Goal: Task Accomplishment & Management: Complete application form

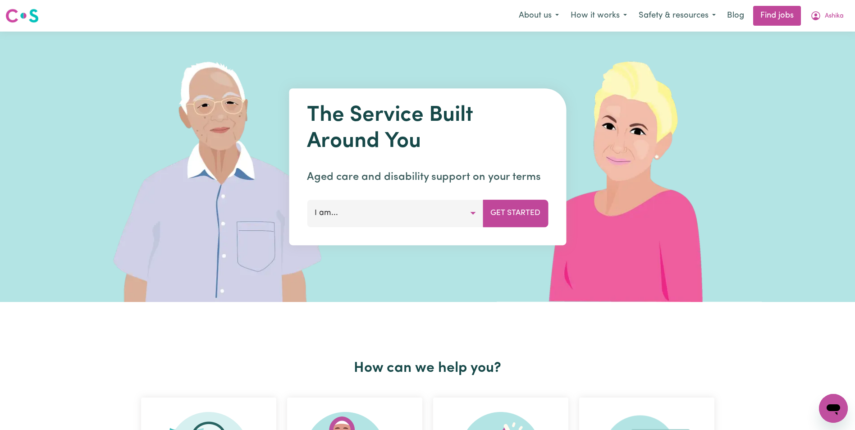
click at [782, 11] on link "Find jobs" at bounding box center [777, 16] width 48 height 20
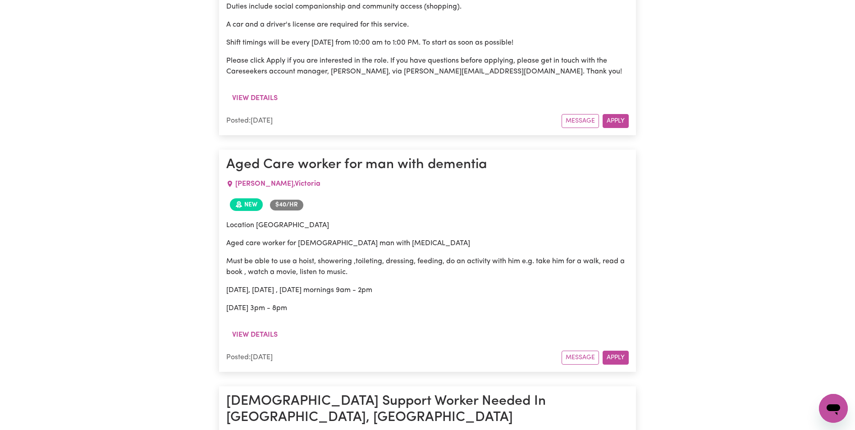
scroll to position [847, 0]
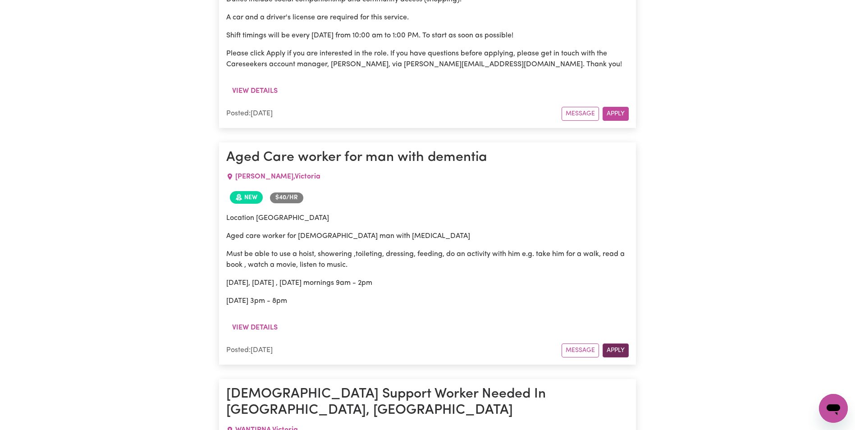
click at [623, 343] on button "Apply" at bounding box center [616, 350] width 26 height 14
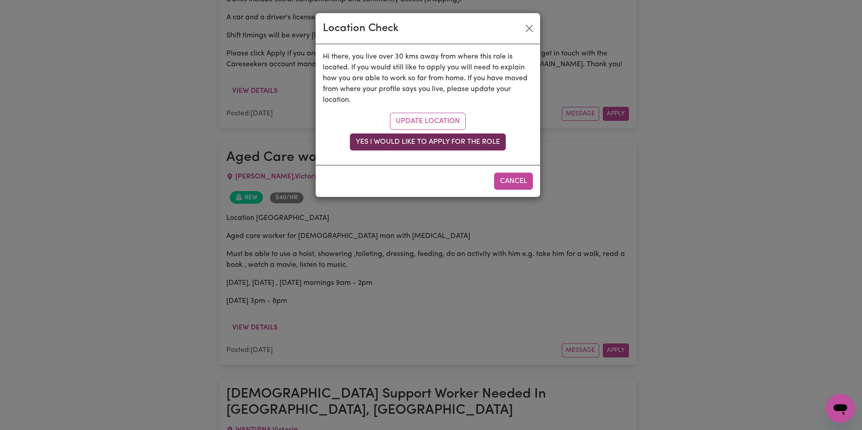
click at [494, 142] on button "Yes I would like to apply for the role" at bounding box center [428, 141] width 156 height 17
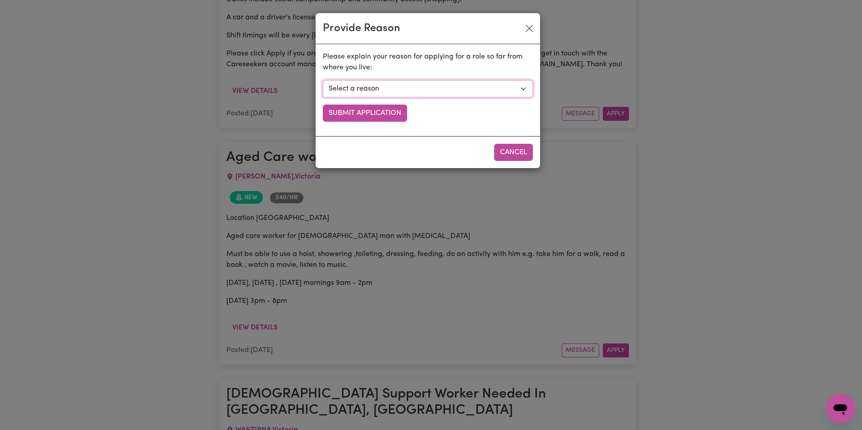
click at [525, 86] on select "Select a reason I currently travel to this area for work or other personal reas…" at bounding box center [428, 88] width 210 height 17
select select "I am open to longer shifts that make the travel worthwhile"
click at [323, 80] on select "Select a reason I currently travel to this area for work or other personal reas…" at bounding box center [428, 88] width 210 height 17
click at [376, 114] on button "Submit Application" at bounding box center [365, 113] width 84 height 17
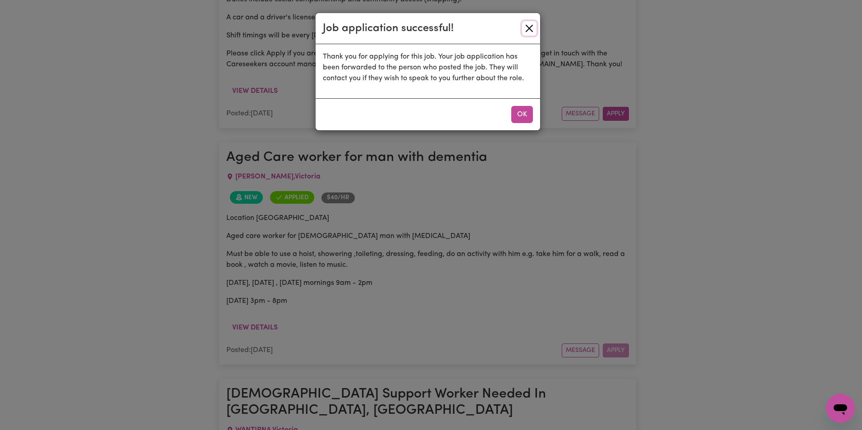
click at [529, 29] on button "Close" at bounding box center [529, 28] width 14 height 14
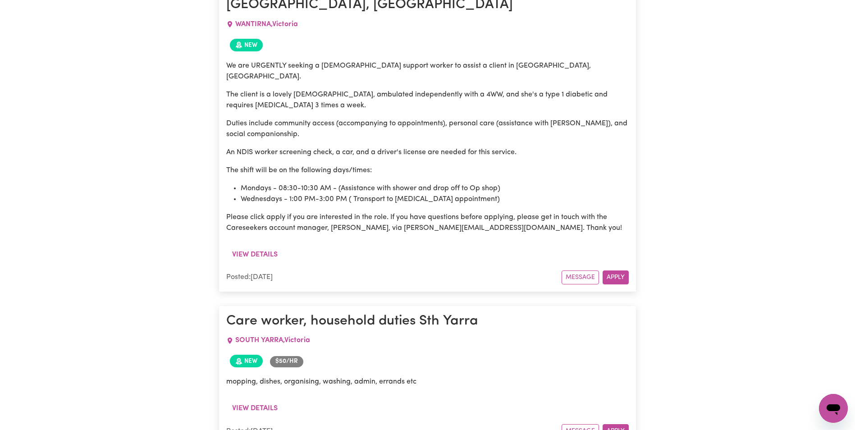
scroll to position [1298, 0]
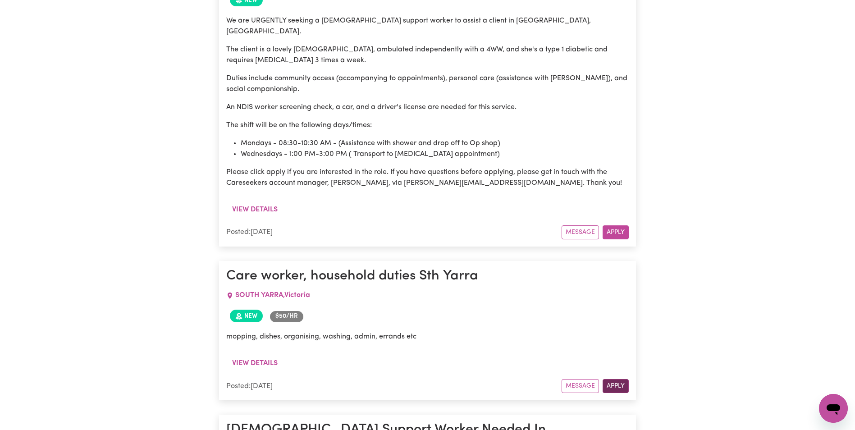
click at [619, 379] on button "Apply" at bounding box center [616, 386] width 26 height 14
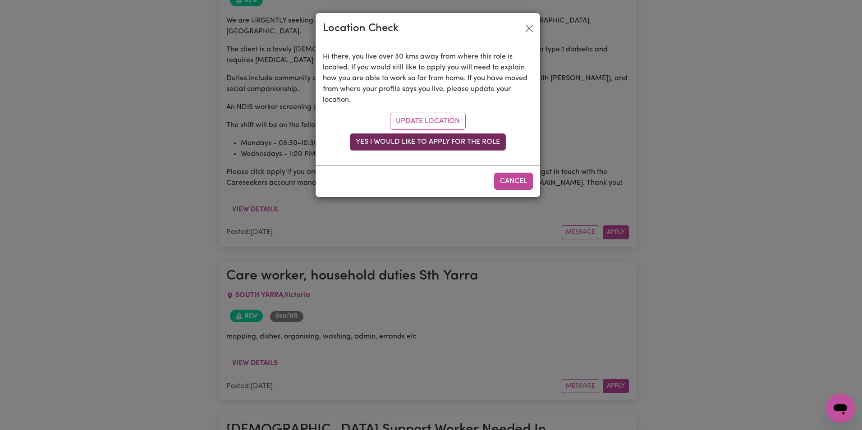
click at [486, 141] on button "Yes I would like to apply for the role" at bounding box center [428, 141] width 156 height 17
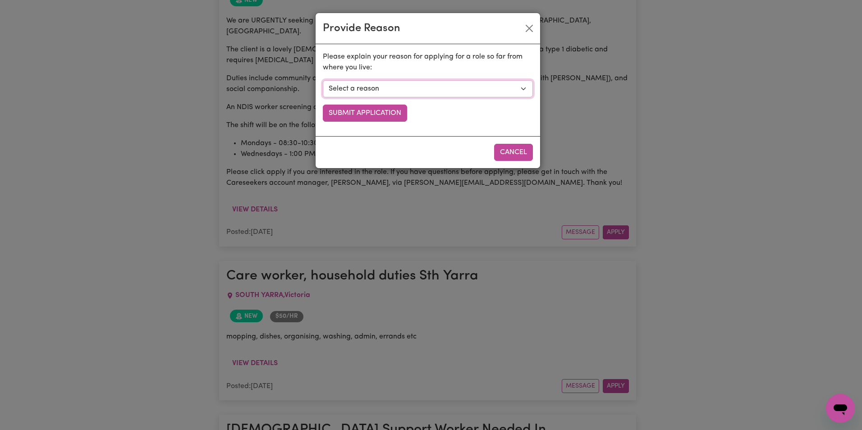
click at [519, 87] on select "Select a reason I currently travel to this area for work or other personal reas…" at bounding box center [428, 88] width 210 height 17
select select "I am open to longer shifts that make the travel worthwhile"
click at [323, 80] on select "Select a reason I currently travel to this area for work or other personal reas…" at bounding box center [428, 88] width 210 height 17
click at [400, 117] on button "Submit Application" at bounding box center [365, 113] width 84 height 17
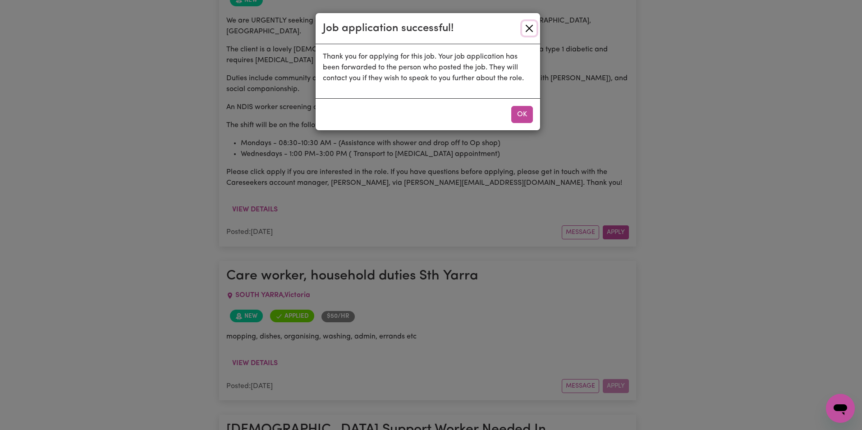
click at [528, 27] on button "Close" at bounding box center [529, 28] width 14 height 14
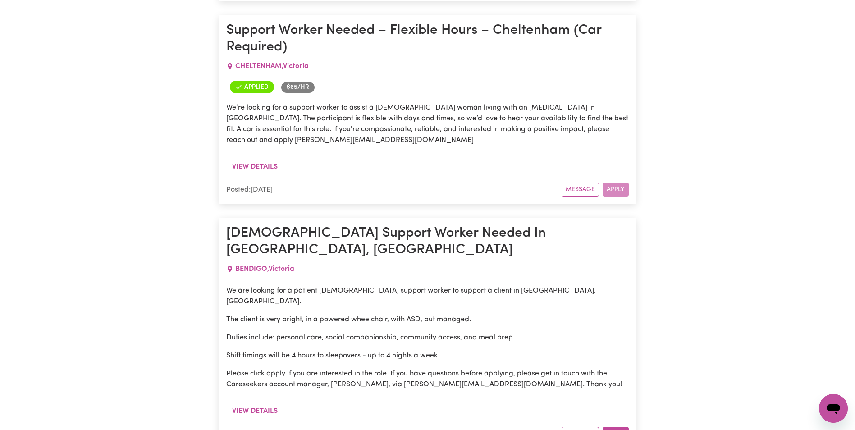
scroll to position [4408, 0]
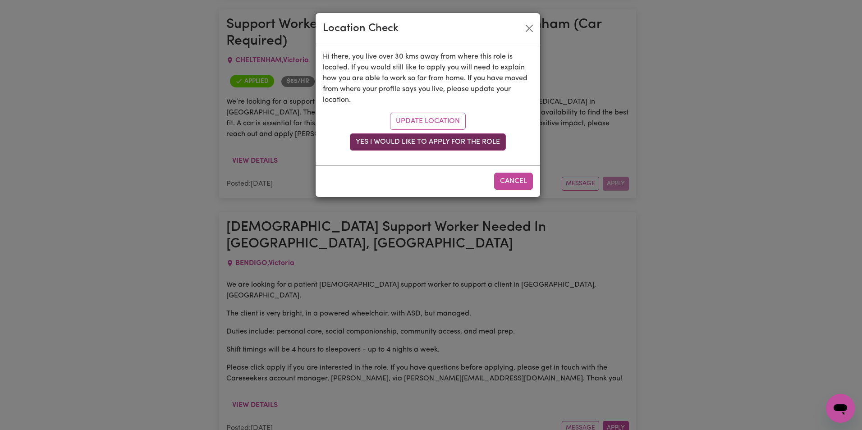
click at [487, 140] on button "Yes I would like to apply for the role" at bounding box center [428, 141] width 156 height 17
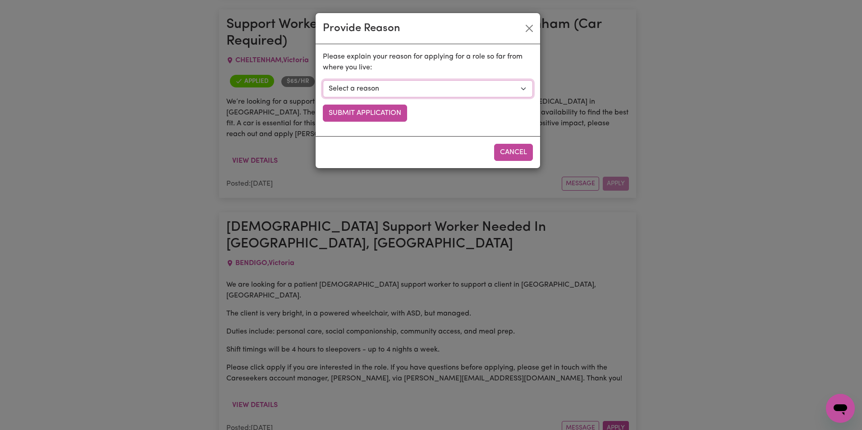
click at [524, 87] on select "Select a reason I currently travel to this area for work or other personal reas…" at bounding box center [428, 88] width 210 height 17
select select "I already visit the area regularly for work and personal reasons"
click at [323, 80] on select "Select a reason I currently travel to this area for work or other personal reas…" at bounding box center [428, 88] width 210 height 17
click at [387, 111] on button "Submit Application" at bounding box center [365, 113] width 84 height 17
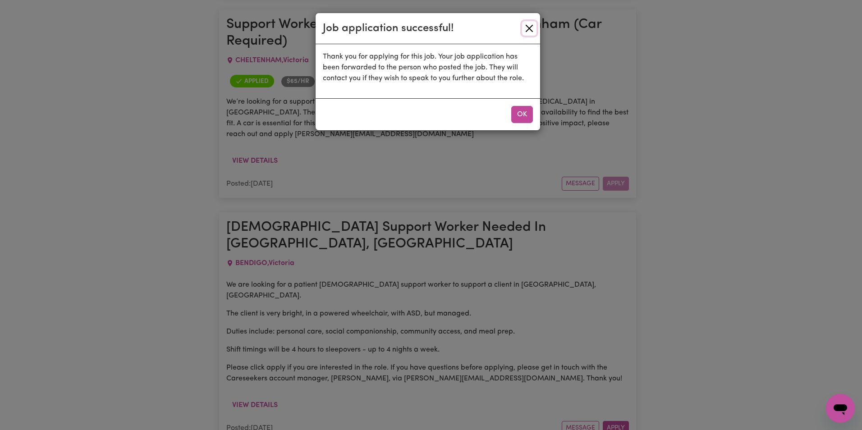
click at [530, 26] on button "Close" at bounding box center [529, 28] width 14 height 14
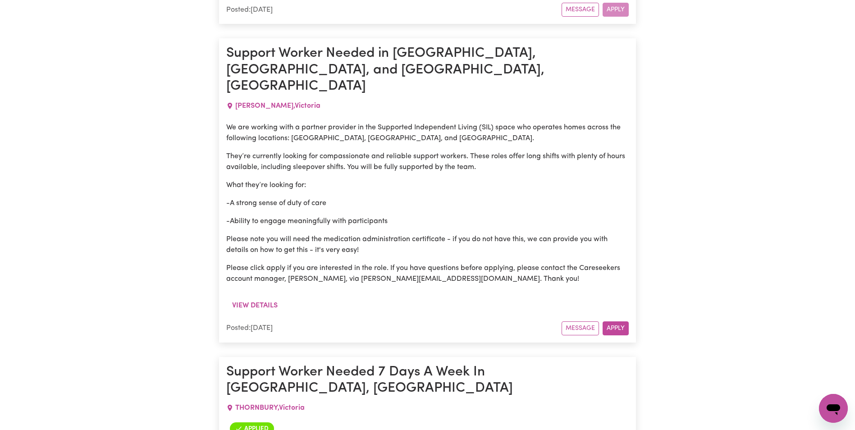
scroll to position [5534, 0]
